Goal: Information Seeking & Learning: Learn about a topic

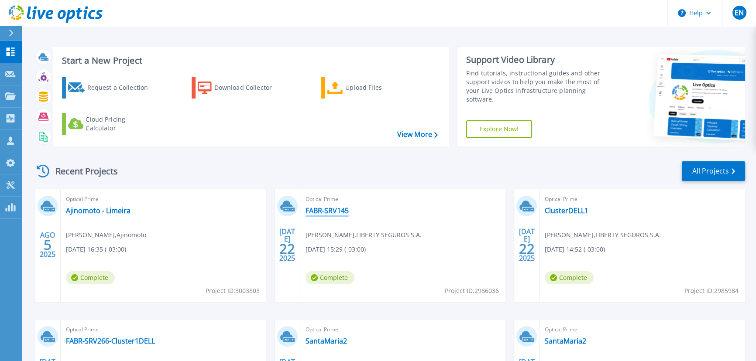
click at [327, 211] on link "FABR-SRV145" at bounding box center [327, 210] width 43 height 9
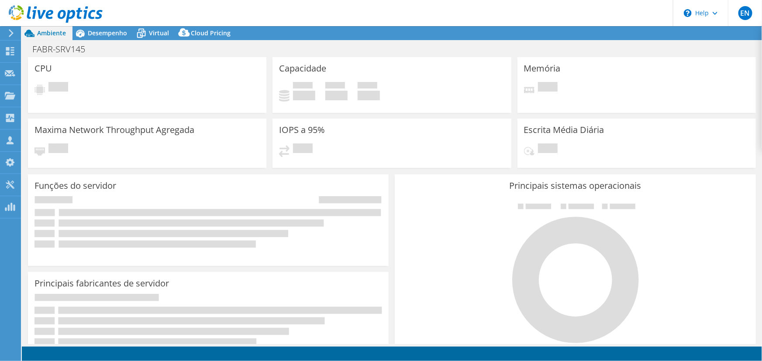
select select "USD"
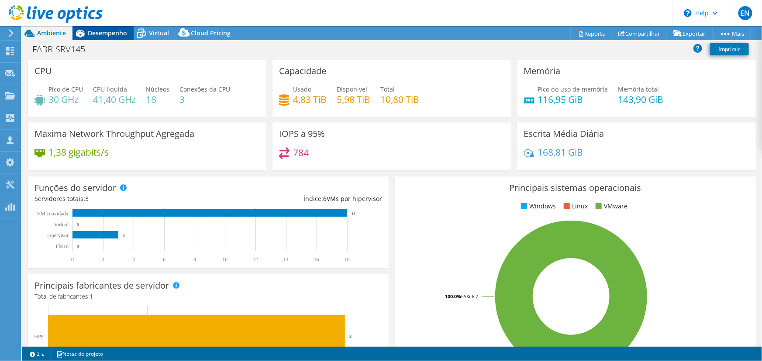
click at [108, 32] on span "Desempenho" at bounding box center [107, 33] width 39 height 8
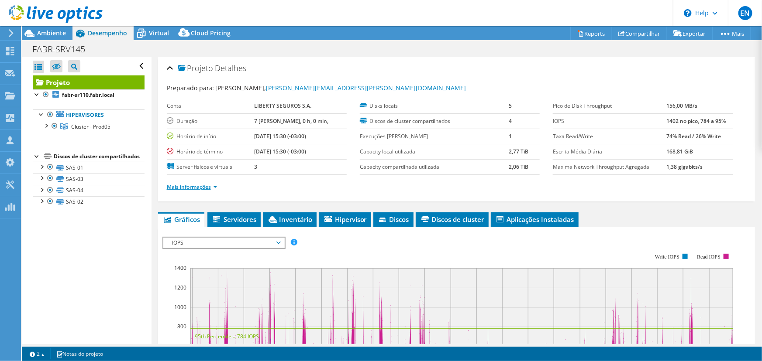
click at [179, 183] on link "Mais informações" at bounding box center [192, 186] width 51 height 7
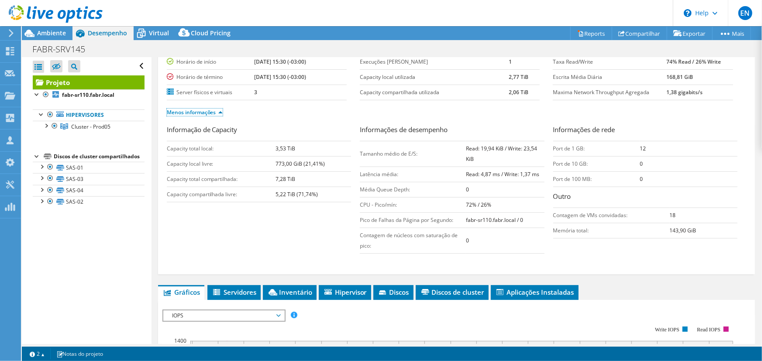
scroll to position [119, 0]
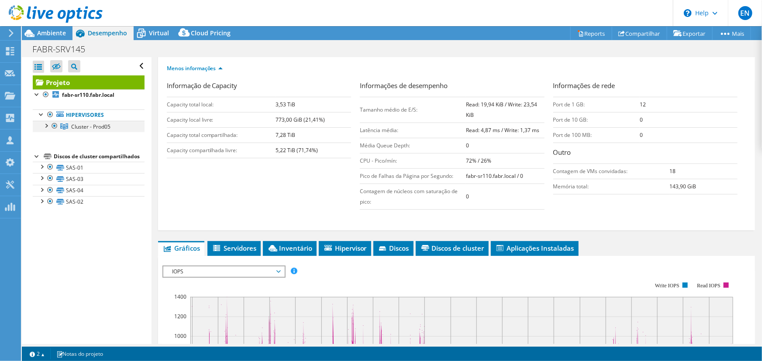
click at [46, 127] on div at bounding box center [45, 125] width 9 height 9
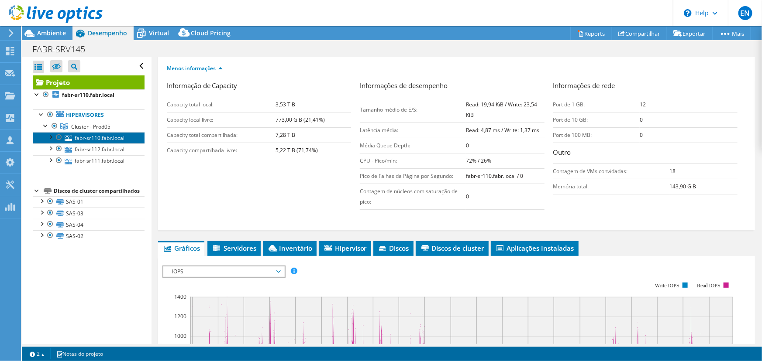
click at [92, 138] on link "fabr-sr110.fabr.local" at bounding box center [89, 137] width 112 height 11
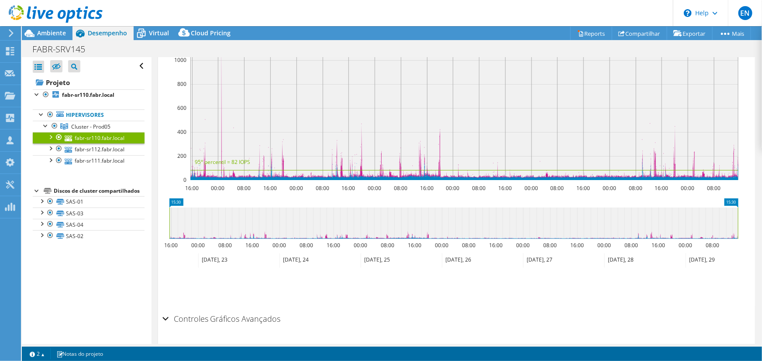
scroll to position [0, 0]
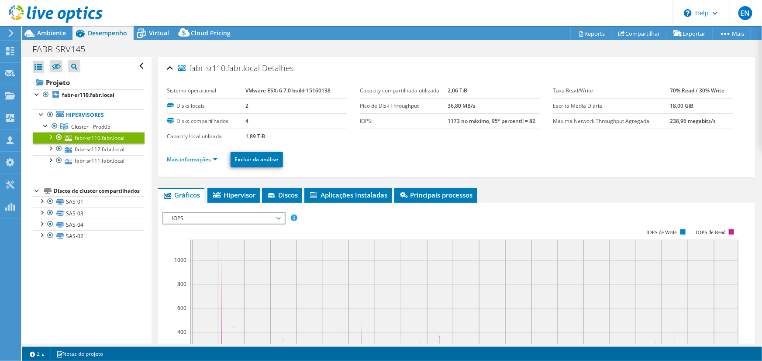
click at [193, 158] on link "Mais informações" at bounding box center [192, 159] width 51 height 7
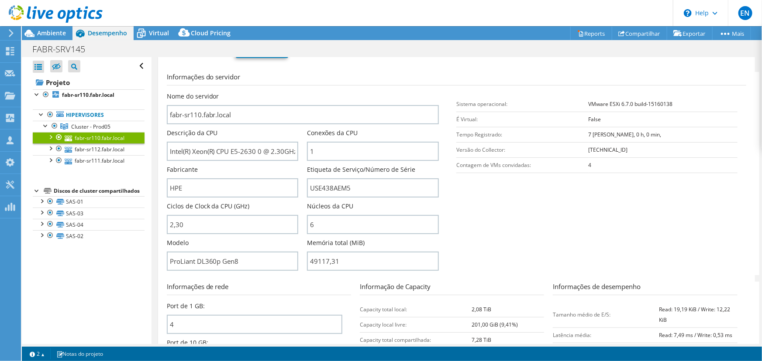
scroll to position [119, 0]
